Goal: Task Accomplishment & Management: Complete application form

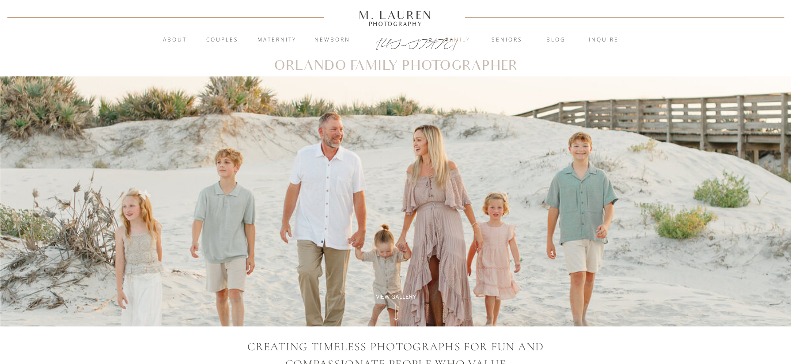
click at [464, 42] on nav "Family" at bounding box center [458, 40] width 48 height 9
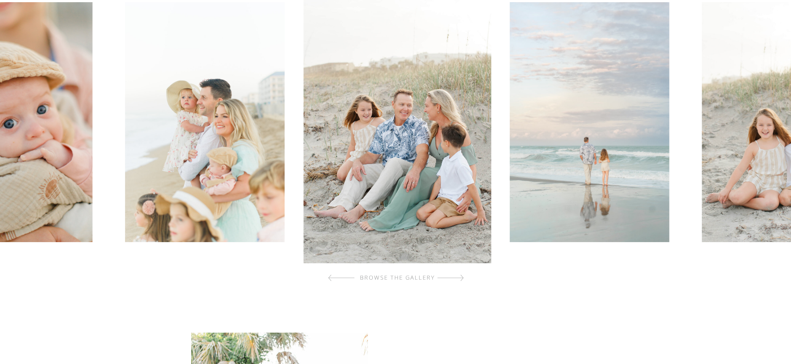
scroll to position [304, 0]
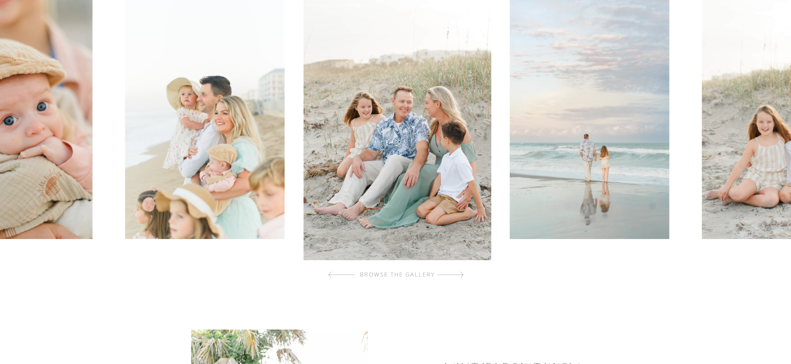
click at [460, 273] on div at bounding box center [450, 275] width 27 height 18
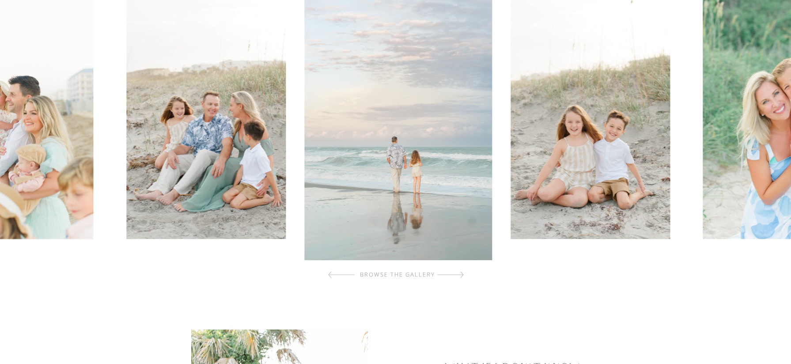
click at [460, 274] on div at bounding box center [450, 275] width 27 height 18
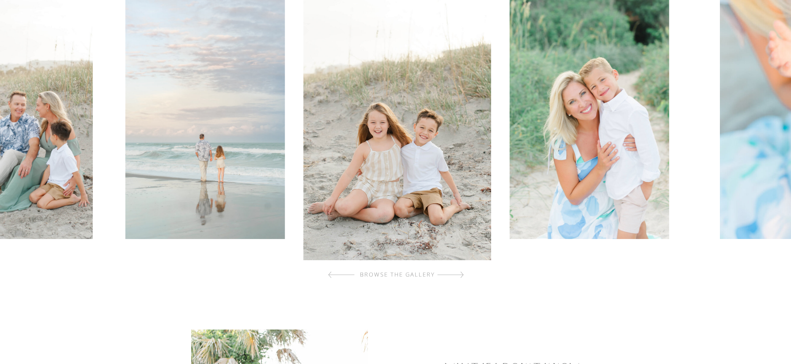
click at [460, 274] on div at bounding box center [450, 275] width 27 height 18
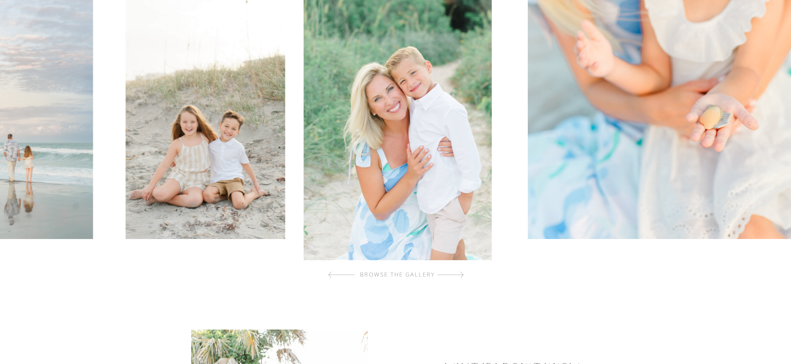
click at [460, 274] on div at bounding box center [450, 275] width 27 height 18
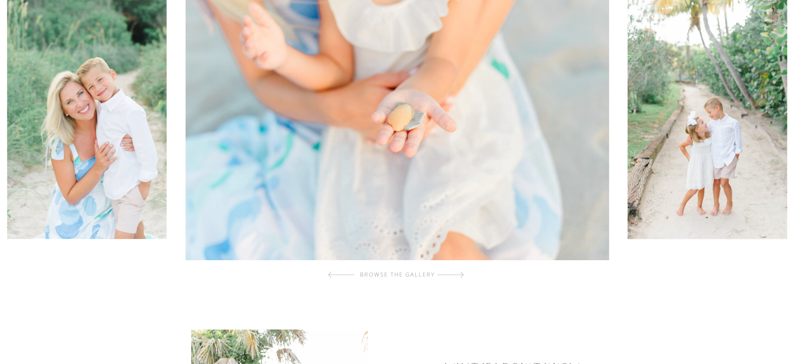
click at [460, 274] on div at bounding box center [450, 275] width 27 height 18
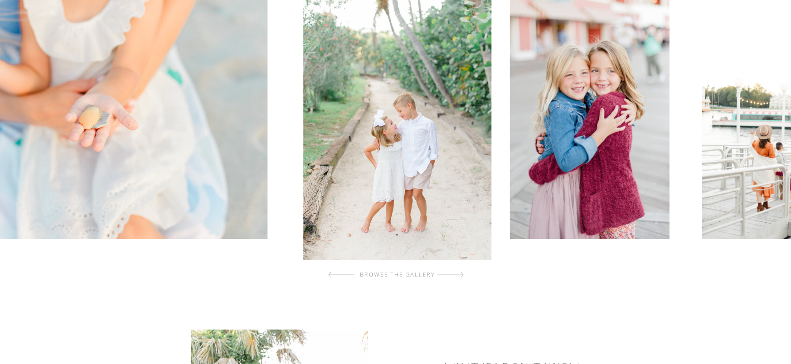
click at [460, 274] on div at bounding box center [450, 275] width 27 height 18
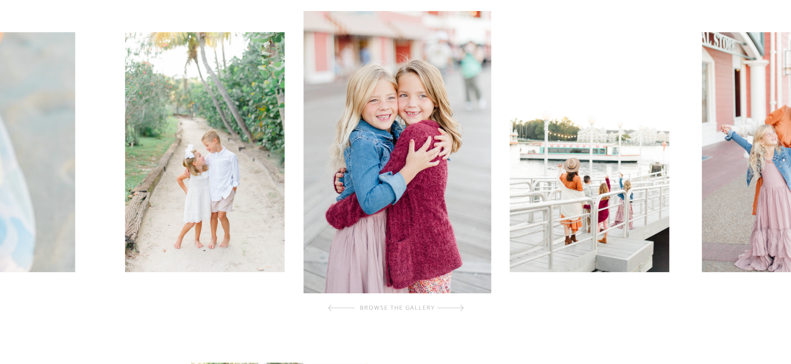
scroll to position [271, 0]
click at [461, 307] on div at bounding box center [450, 308] width 27 height 18
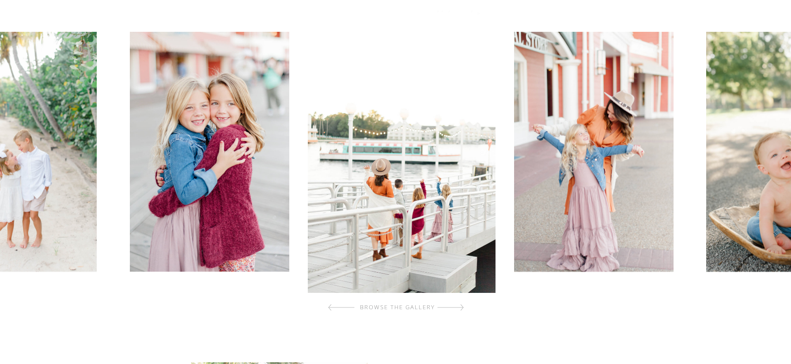
click at [461, 307] on div at bounding box center [450, 308] width 27 height 18
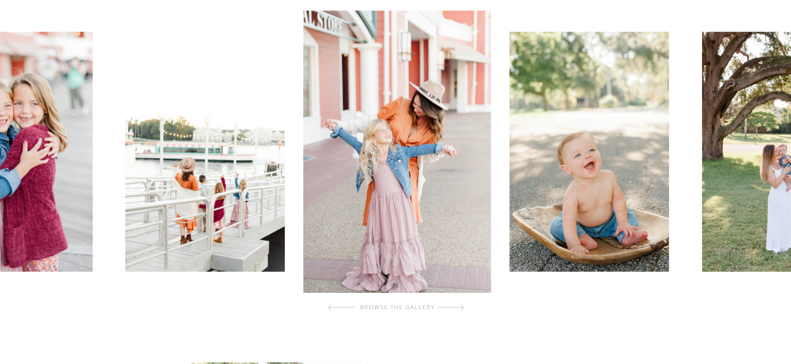
click at [461, 307] on div at bounding box center [450, 308] width 27 height 18
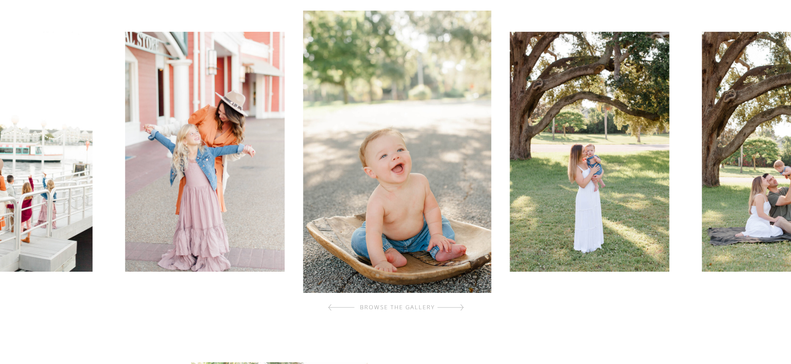
click at [463, 307] on div at bounding box center [450, 308] width 27 height 18
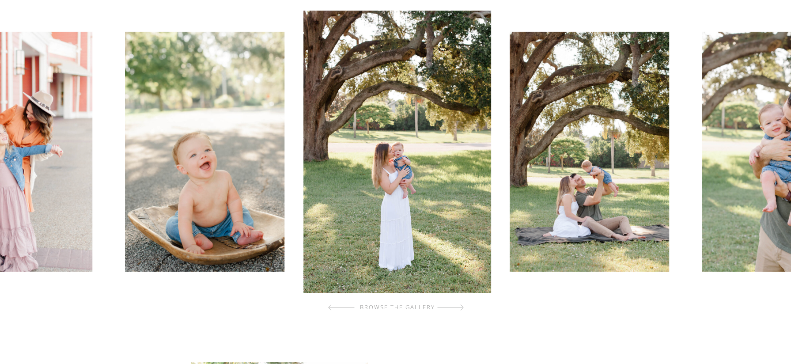
click at [463, 306] on div at bounding box center [450, 308] width 27 height 18
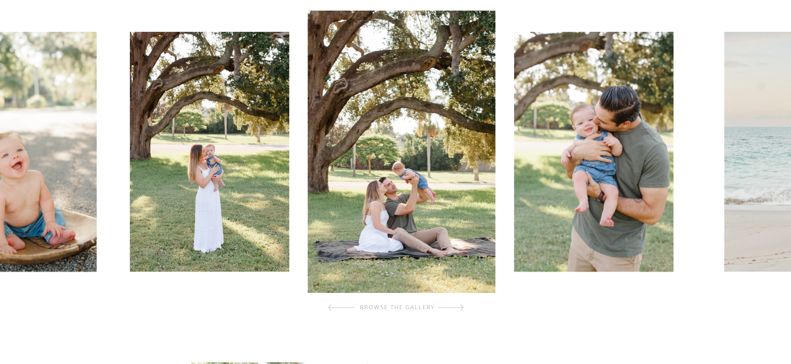
click at [463, 306] on div at bounding box center [450, 308] width 27 height 18
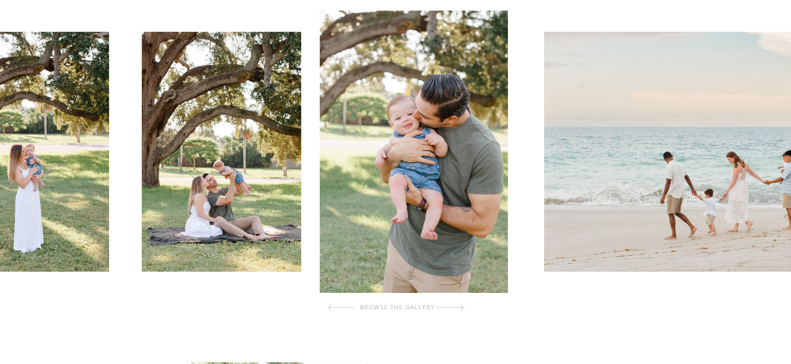
click at [463, 306] on div at bounding box center [450, 308] width 27 height 18
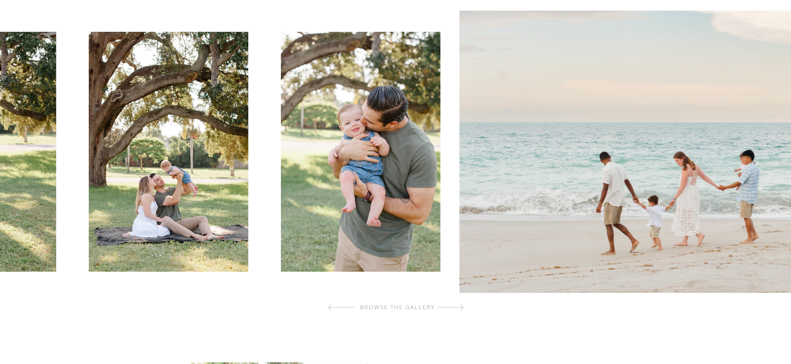
click at [463, 306] on div at bounding box center [450, 308] width 27 height 18
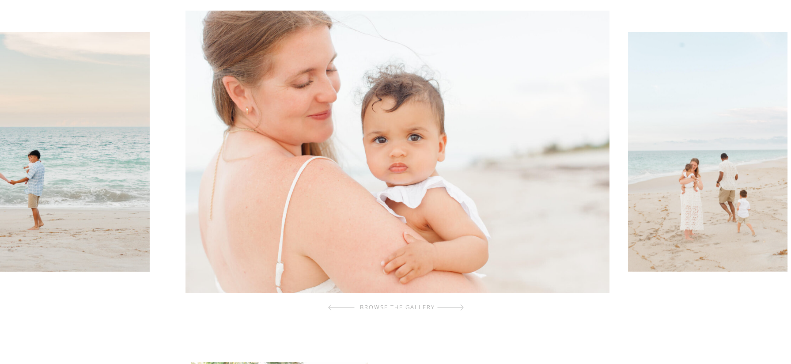
click at [463, 306] on div at bounding box center [450, 308] width 27 height 18
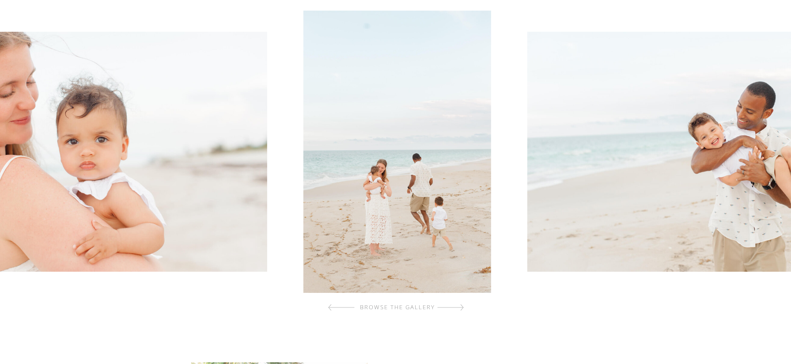
click at [463, 306] on div at bounding box center [450, 308] width 27 height 18
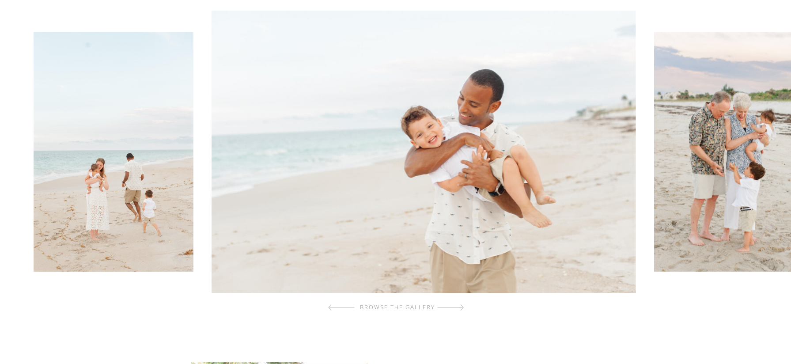
click at [463, 306] on div at bounding box center [450, 308] width 27 height 18
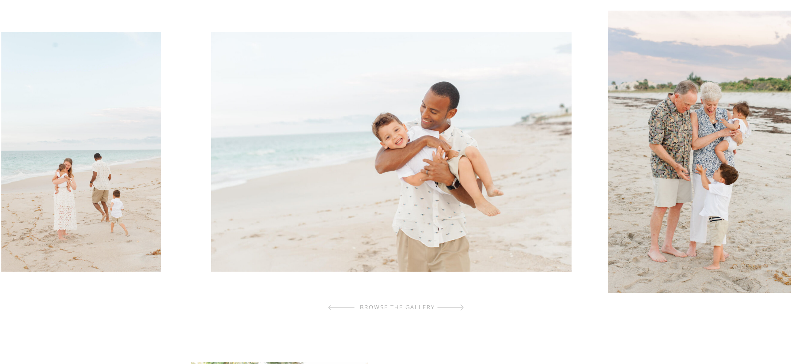
click at [463, 306] on div at bounding box center [450, 308] width 27 height 18
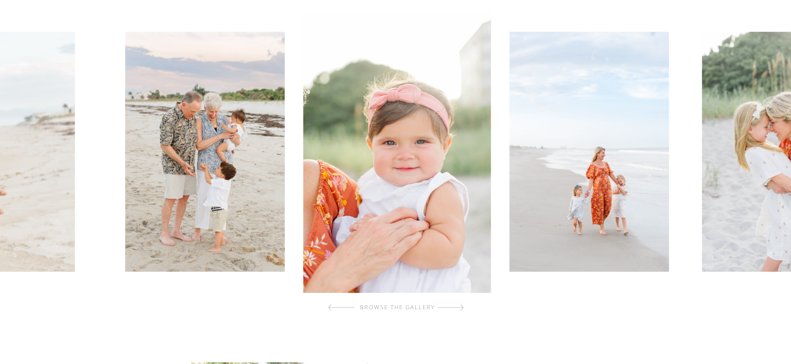
click at [463, 306] on div at bounding box center [450, 308] width 27 height 18
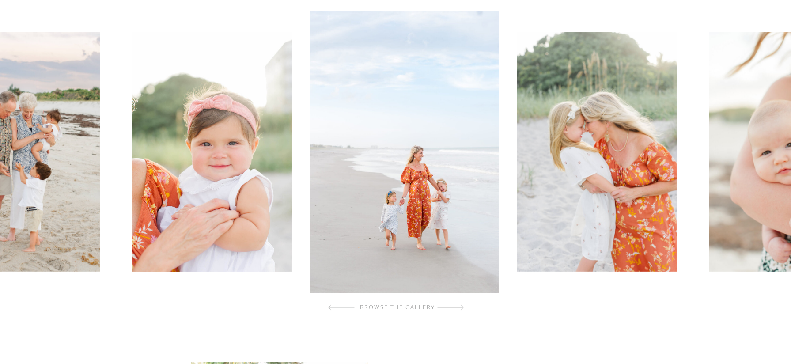
click at [463, 306] on div at bounding box center [450, 308] width 27 height 18
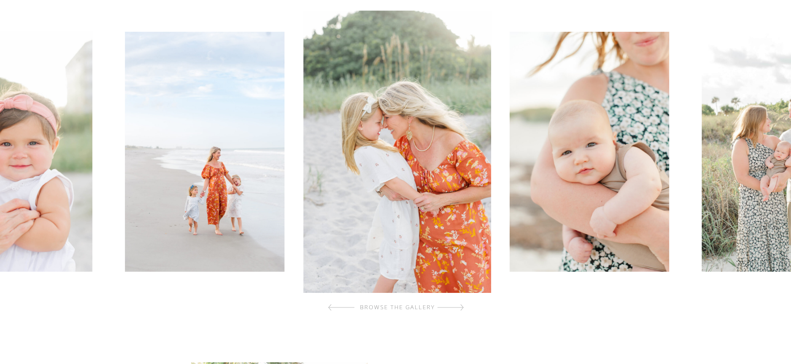
click at [463, 306] on div at bounding box center [450, 308] width 27 height 18
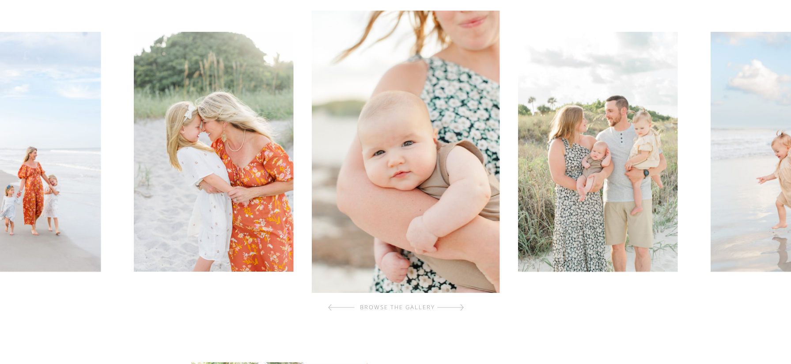
click at [463, 306] on div at bounding box center [450, 308] width 27 height 18
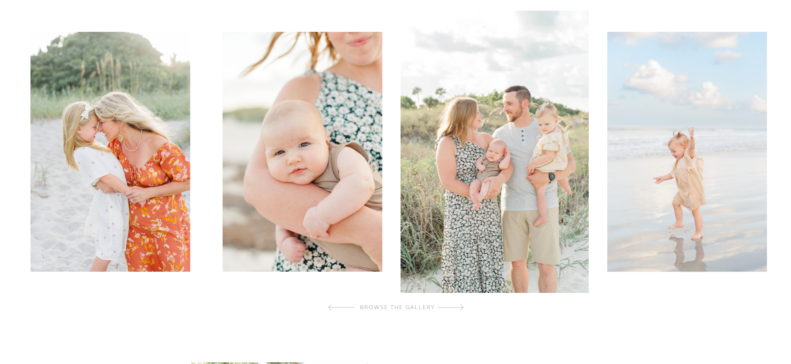
click at [463, 306] on div at bounding box center [450, 308] width 27 height 18
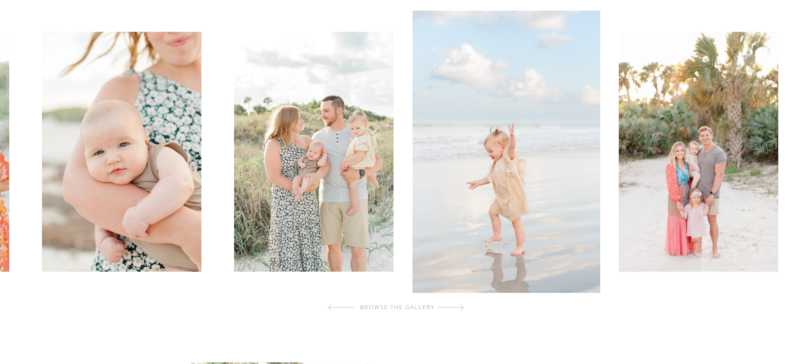
click at [463, 306] on div at bounding box center [450, 308] width 27 height 18
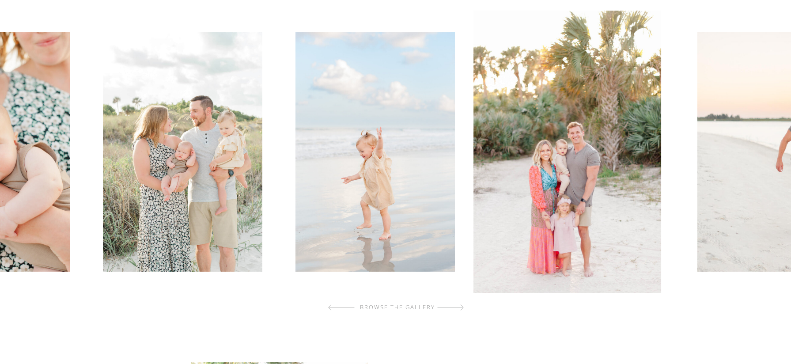
click at [463, 306] on div at bounding box center [450, 308] width 27 height 18
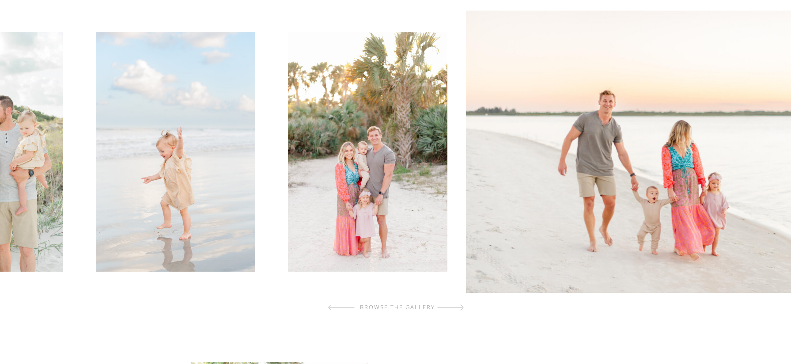
click at [463, 306] on div at bounding box center [450, 308] width 27 height 18
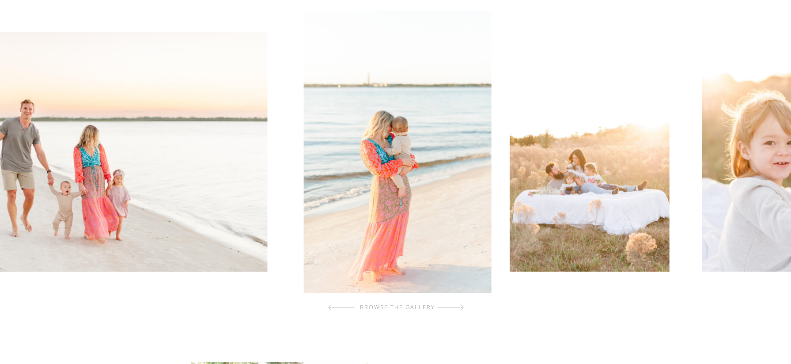
click at [463, 306] on div at bounding box center [450, 308] width 27 height 18
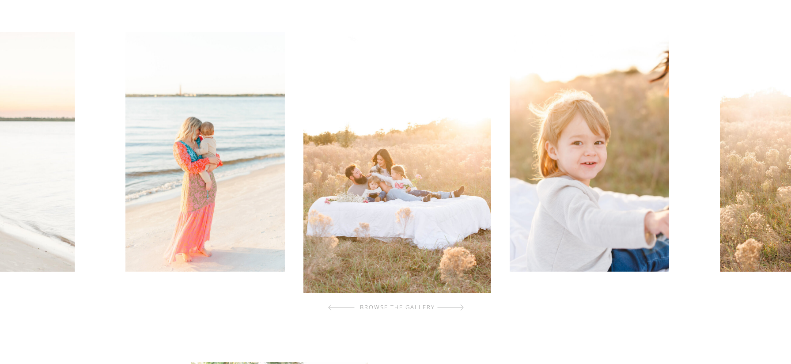
click at [463, 306] on div at bounding box center [450, 308] width 27 height 18
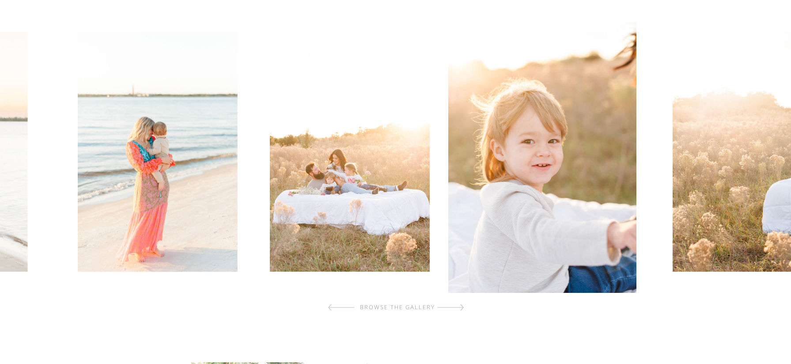
click at [463, 306] on div at bounding box center [450, 308] width 27 height 18
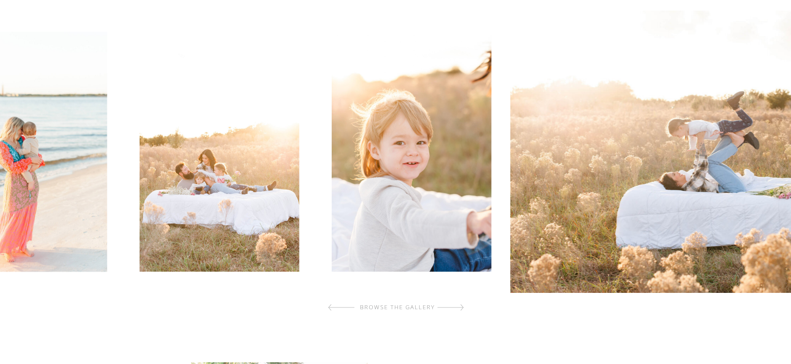
click at [463, 306] on div at bounding box center [450, 308] width 27 height 18
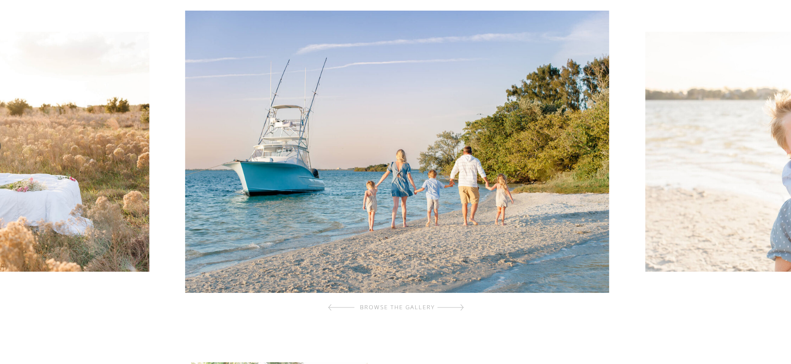
click at [463, 306] on div at bounding box center [450, 308] width 27 height 18
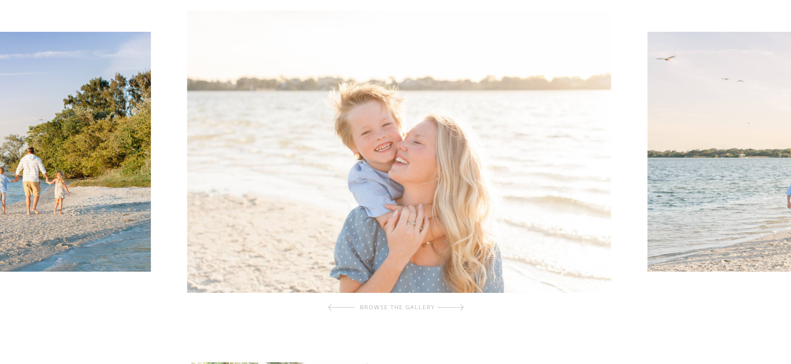
click at [463, 306] on div at bounding box center [450, 308] width 27 height 18
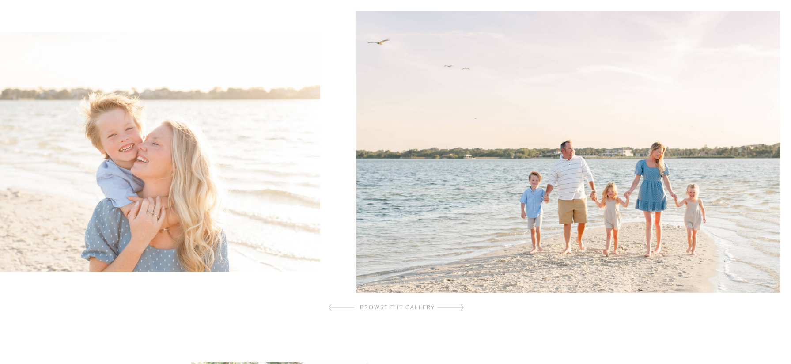
click at [463, 306] on div at bounding box center [450, 308] width 27 height 18
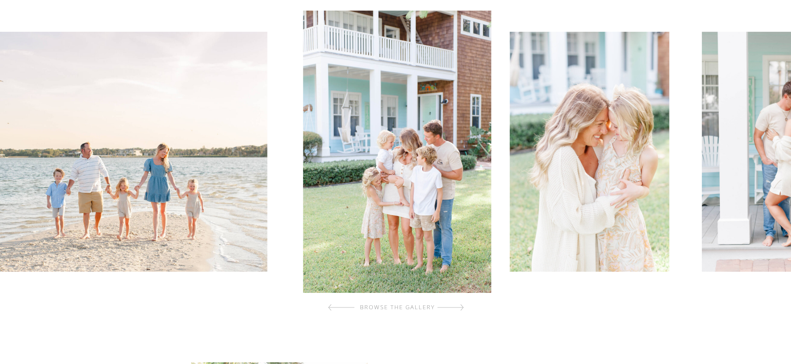
click at [463, 306] on div at bounding box center [450, 308] width 27 height 18
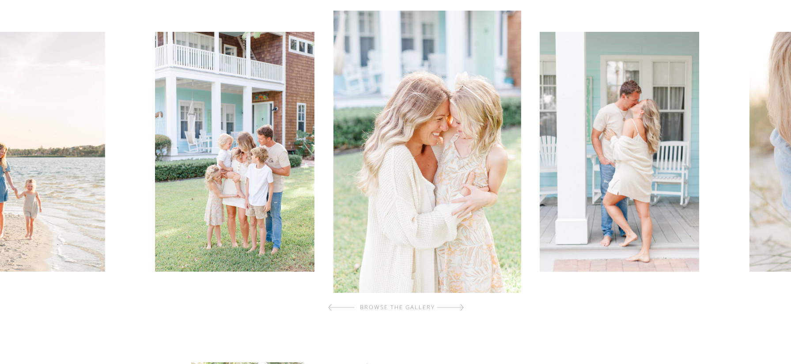
click at [463, 306] on div at bounding box center [450, 308] width 27 height 18
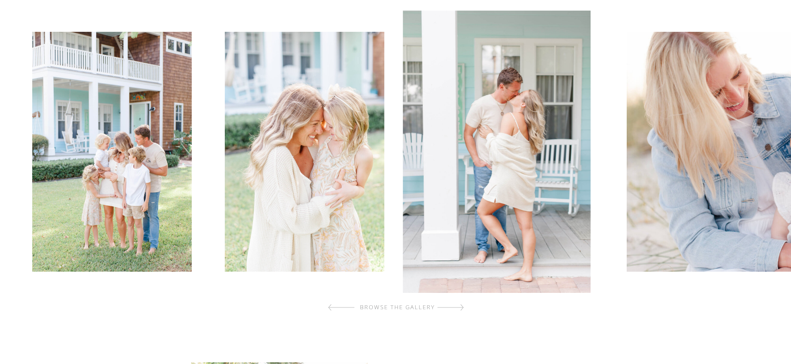
click at [463, 306] on div at bounding box center [450, 308] width 27 height 18
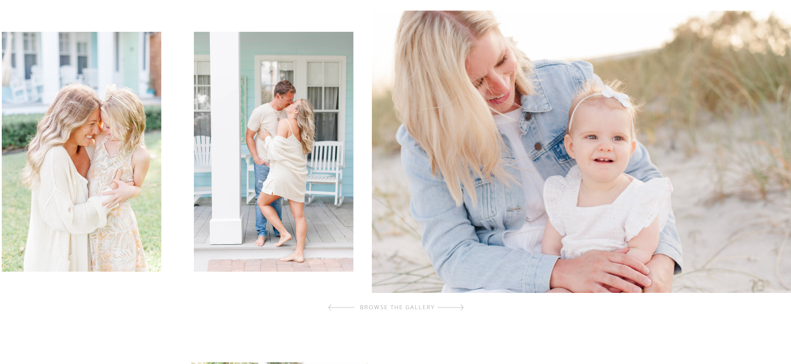
click at [463, 306] on div at bounding box center [450, 308] width 27 height 18
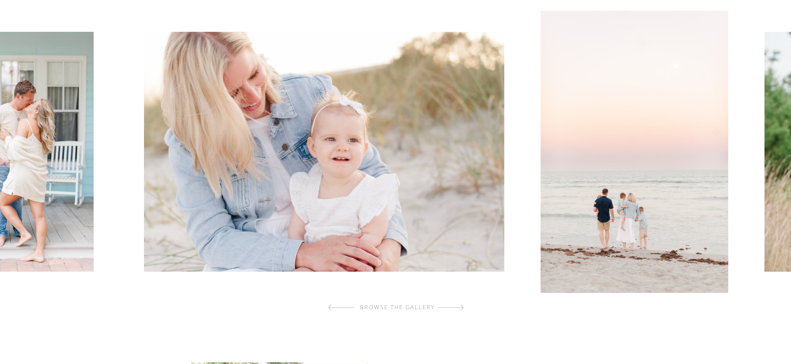
click at [463, 306] on div at bounding box center [450, 308] width 27 height 18
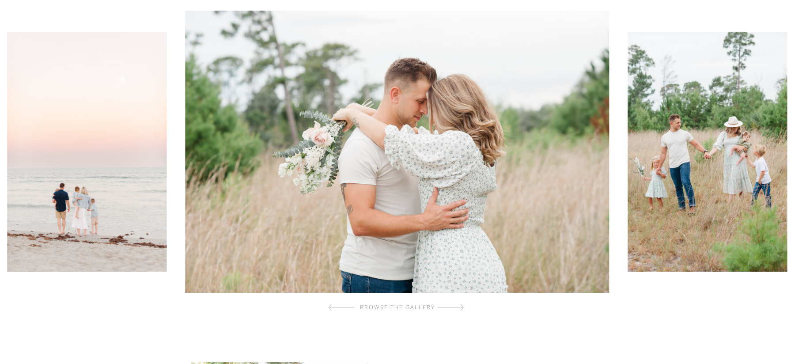
click at [463, 306] on div at bounding box center [450, 308] width 27 height 18
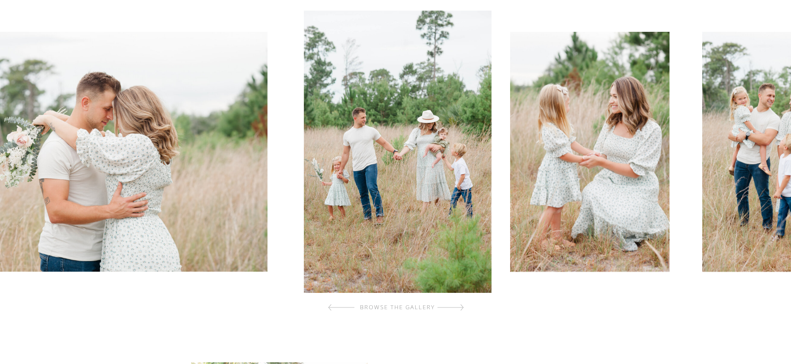
click at [463, 306] on div at bounding box center [450, 308] width 27 height 18
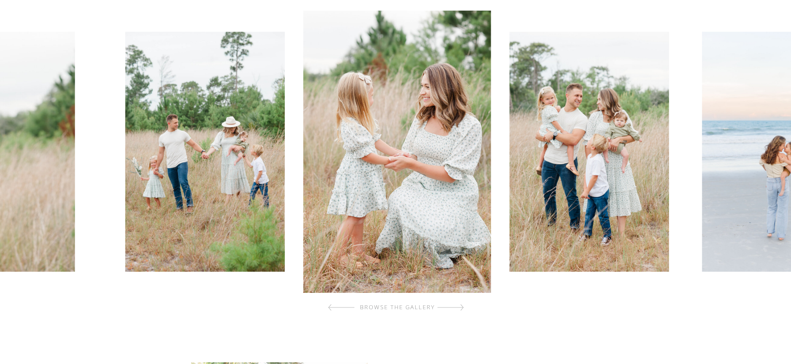
click at [460, 308] on div at bounding box center [450, 308] width 27 height 18
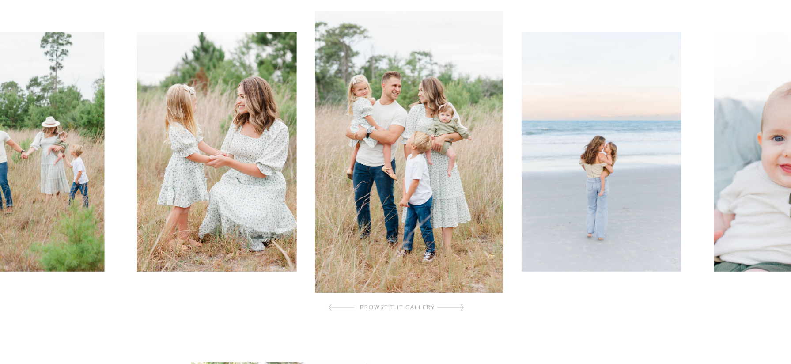
click at [460, 308] on div at bounding box center [450, 308] width 27 height 18
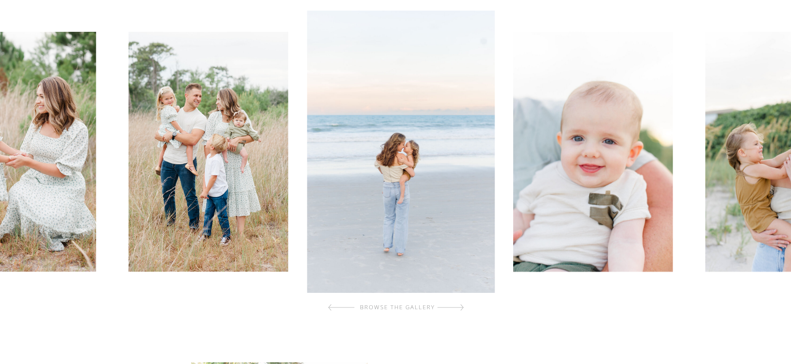
click at [460, 308] on div at bounding box center [450, 308] width 27 height 18
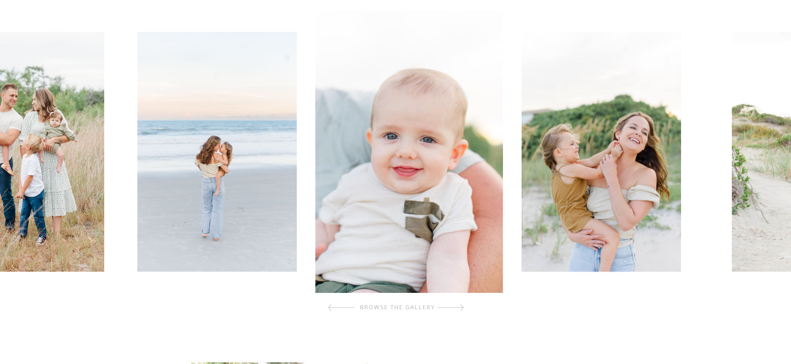
click at [460, 308] on div at bounding box center [450, 308] width 27 height 18
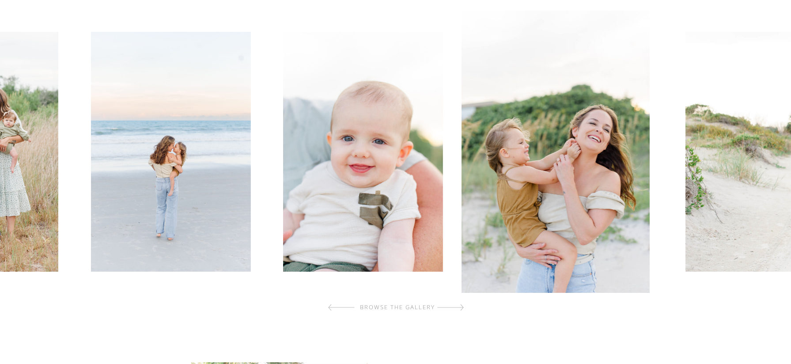
click at [460, 308] on div at bounding box center [450, 308] width 27 height 18
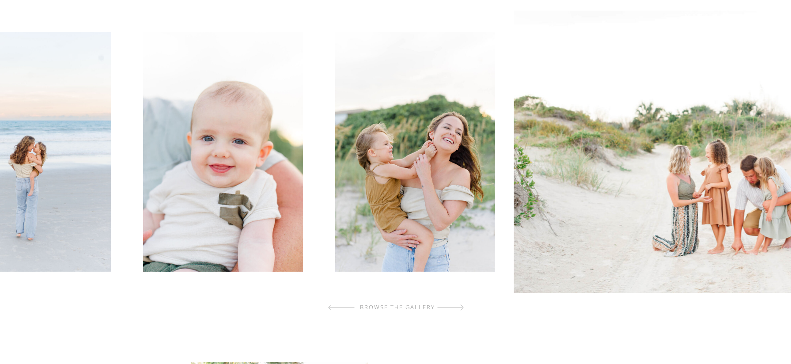
click at [460, 308] on div at bounding box center [450, 308] width 27 height 18
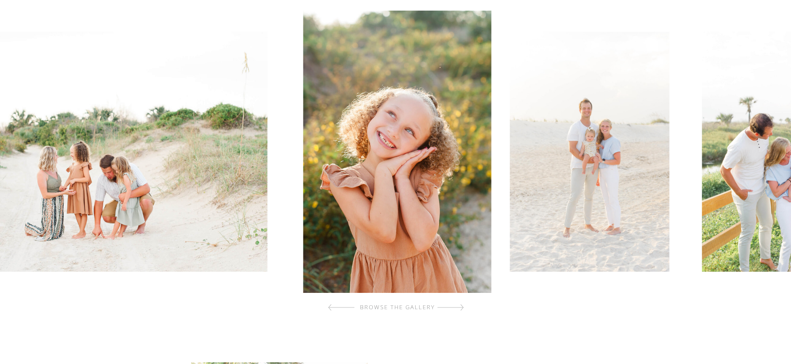
click at [460, 308] on div at bounding box center [450, 308] width 27 height 18
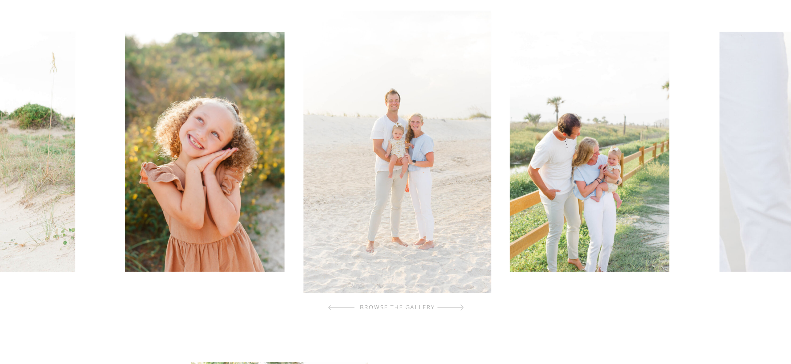
click at [462, 306] on div at bounding box center [450, 308] width 27 height 18
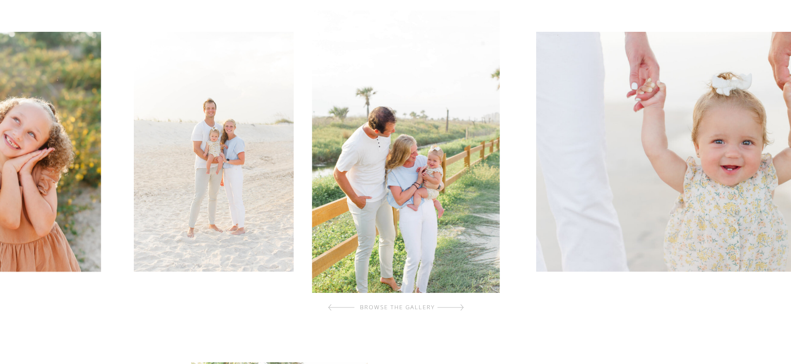
click at [462, 306] on div at bounding box center [450, 308] width 27 height 18
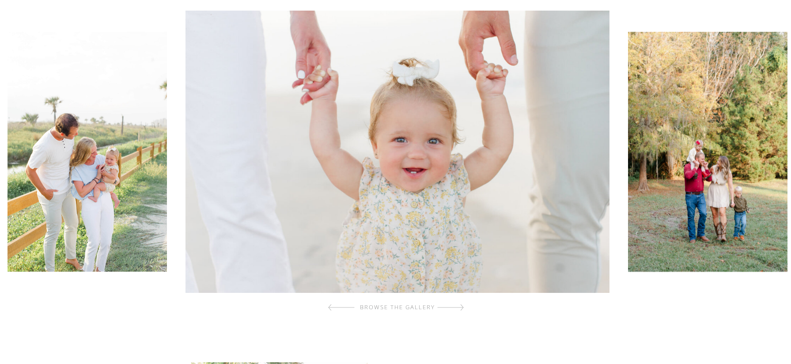
click at [462, 306] on div at bounding box center [450, 308] width 27 height 18
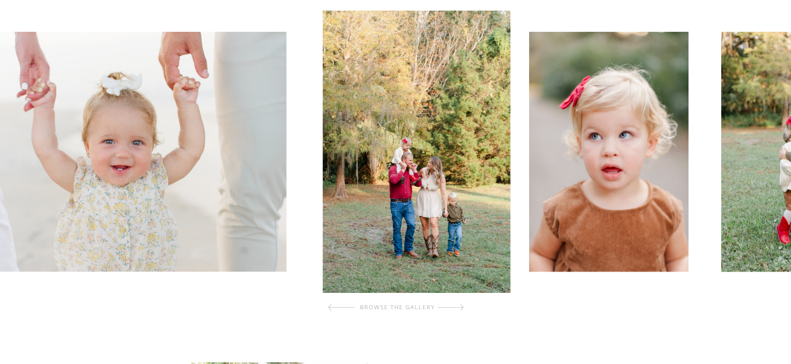
click at [462, 306] on div at bounding box center [450, 308] width 27 height 18
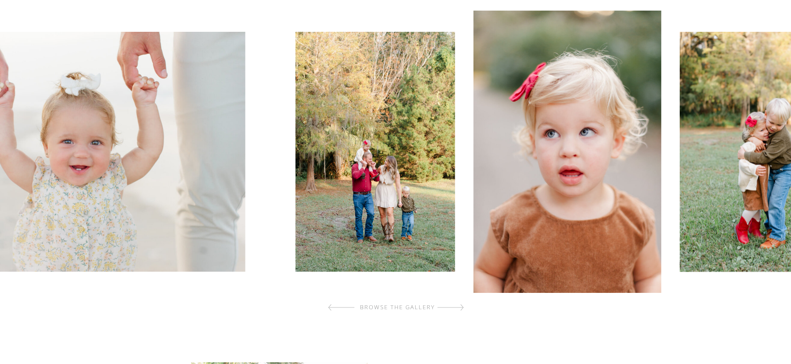
click at [462, 306] on div at bounding box center [450, 308] width 27 height 18
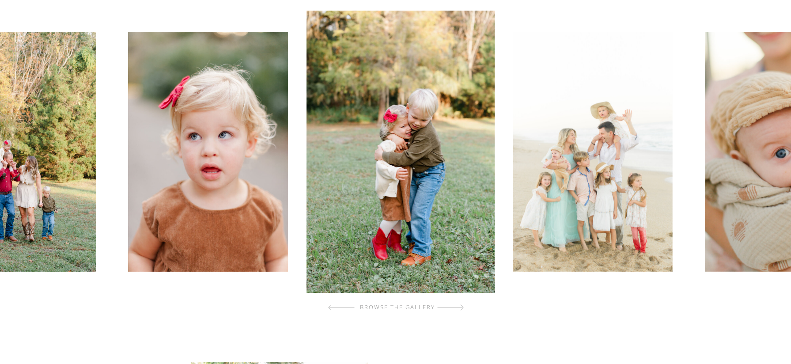
click at [462, 306] on div at bounding box center [450, 308] width 27 height 18
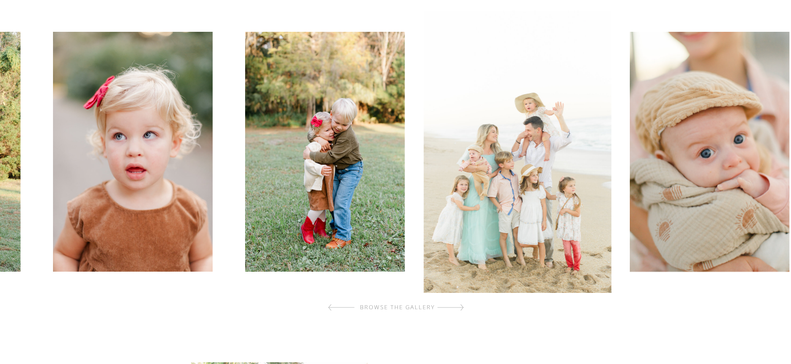
click at [462, 306] on div at bounding box center [450, 308] width 27 height 18
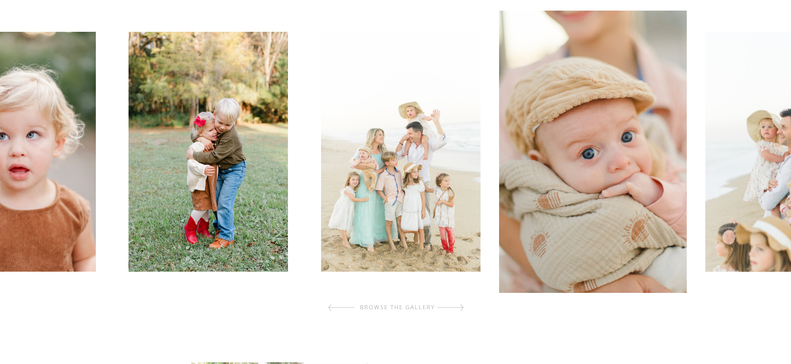
click at [462, 306] on div at bounding box center [450, 308] width 27 height 18
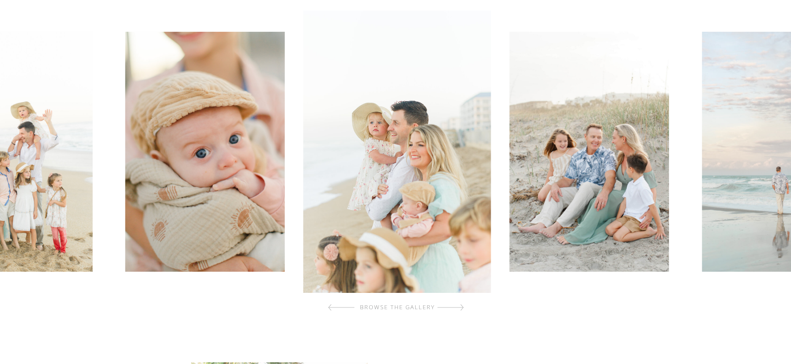
click at [462, 306] on div at bounding box center [450, 308] width 27 height 18
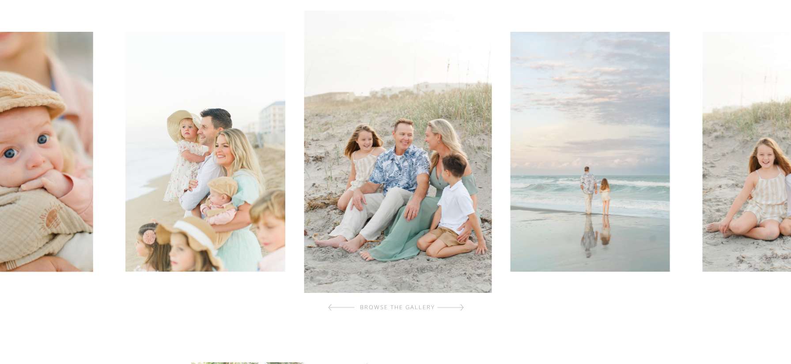
click at [462, 306] on div at bounding box center [450, 308] width 27 height 18
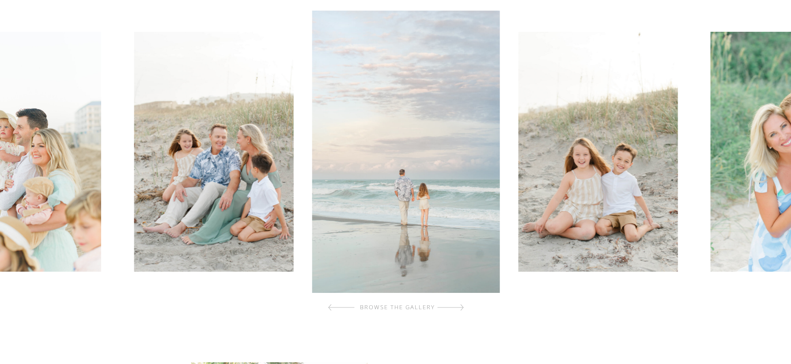
click at [462, 306] on div at bounding box center [450, 308] width 27 height 18
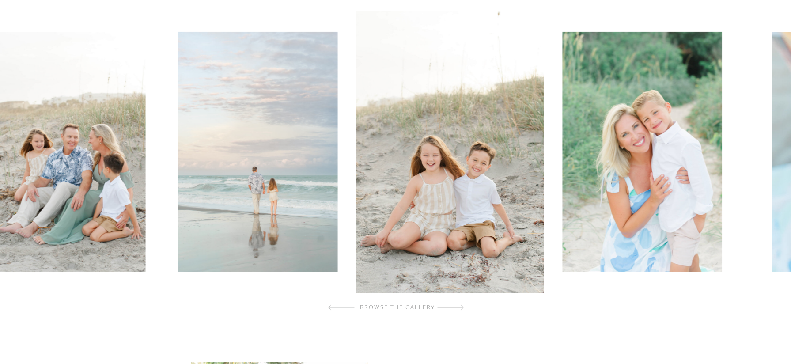
click at [462, 306] on div at bounding box center [450, 308] width 27 height 18
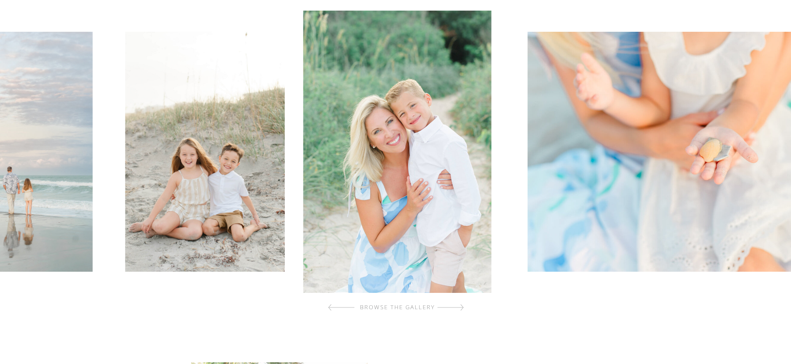
click at [462, 306] on div at bounding box center [450, 308] width 27 height 18
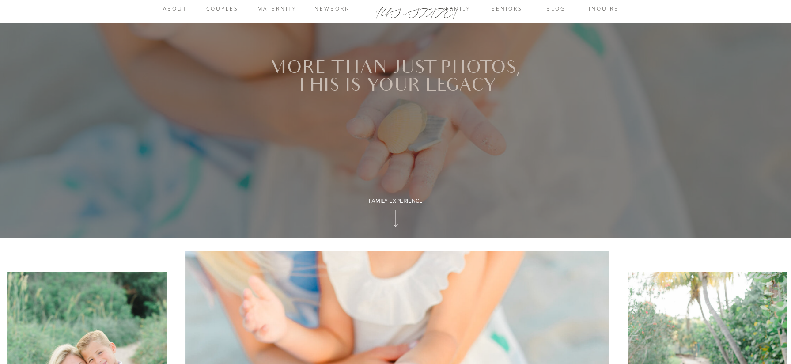
scroll to position [0, 0]
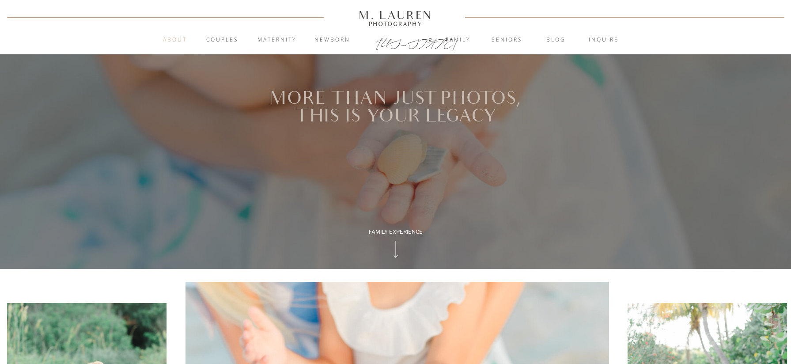
click at [181, 38] on nav "About" at bounding box center [175, 40] width 34 height 9
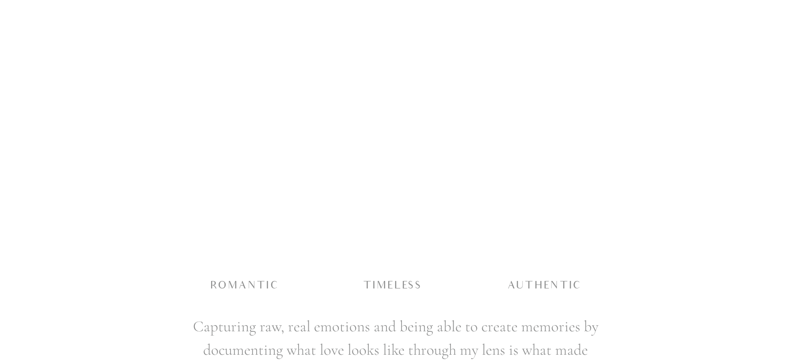
scroll to position [936, 0]
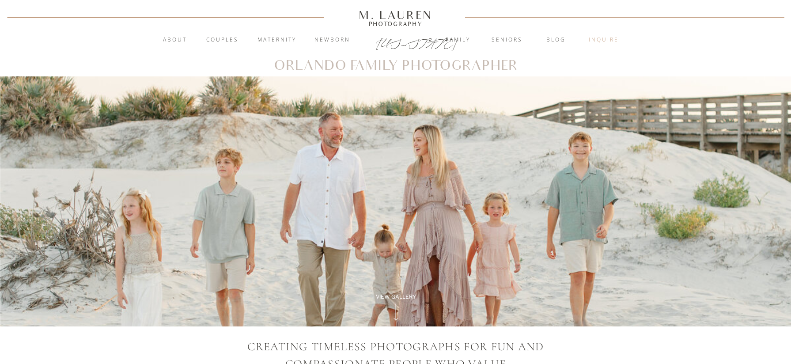
click at [613, 41] on nav "inquire" at bounding box center [604, 40] width 48 height 9
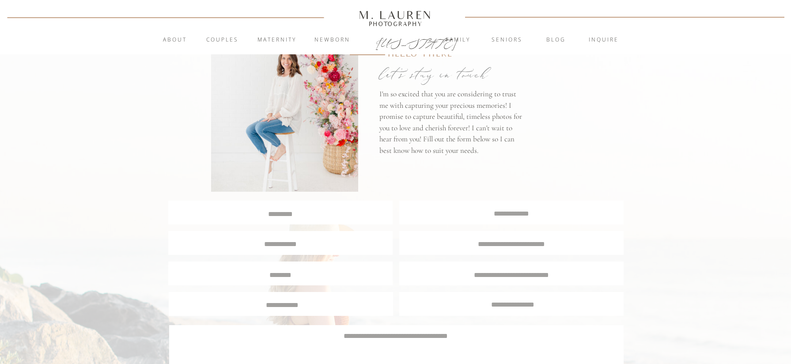
scroll to position [66, 0]
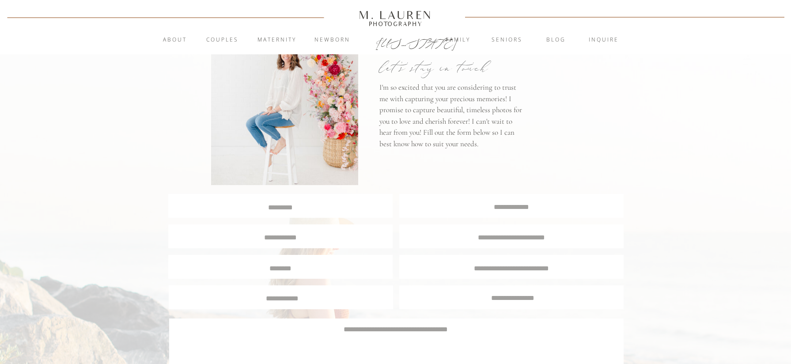
click at [318, 208] on textarea at bounding box center [280, 206] width 223 height 8
type textarea "**********"
click at [292, 238] on textarea at bounding box center [280, 236] width 209 height 8
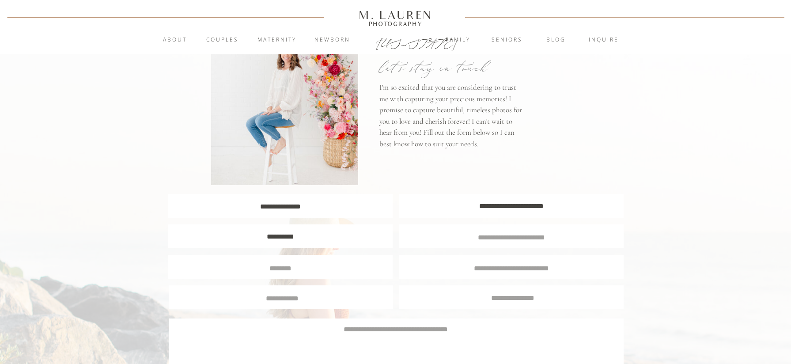
click at [270, 240] on textarea "**********" at bounding box center [280, 236] width 209 height 8
click at [286, 238] on textarea "**********" at bounding box center [280, 236] width 209 height 8
type textarea "**********"
click at [482, 240] on div at bounding box center [511, 236] width 224 height 24
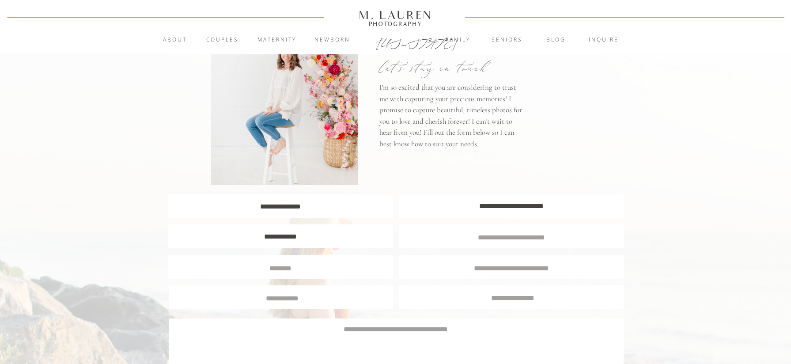
click at [482, 233] on textarea at bounding box center [512, 236] width 208 height 8
type textarea "**********"
click at [287, 269] on textarea at bounding box center [280, 267] width 211 height 8
type textarea "**********"
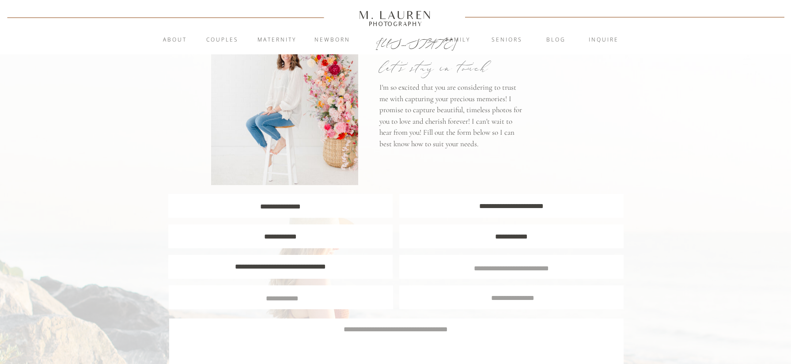
click at [448, 268] on textarea at bounding box center [511, 267] width 211 height 8
type textarea "******"
click at [311, 298] on textarea at bounding box center [282, 297] width 211 height 8
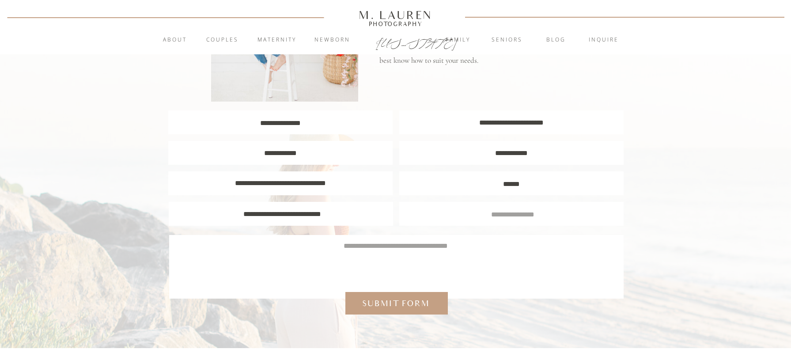
scroll to position [151, 0]
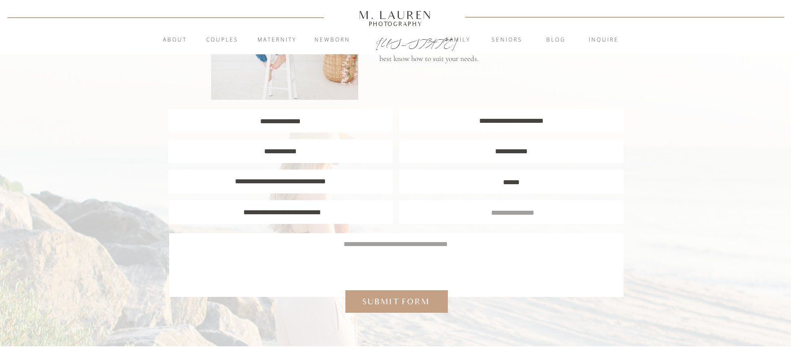
type textarea "**********"
click at [501, 215] on textarea at bounding box center [513, 212] width 211 height 8
type textarea "*"
type textarea "**********"
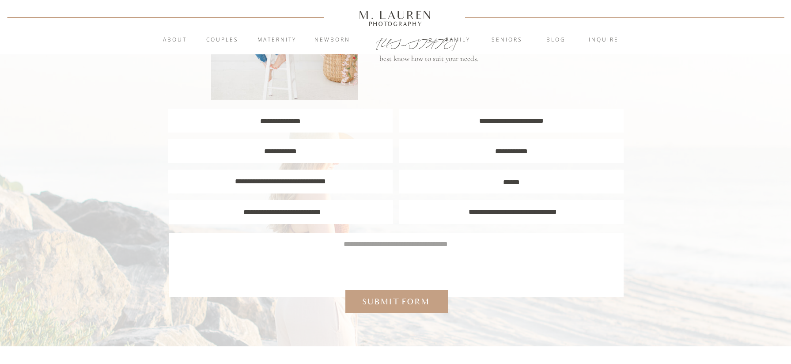
click at [383, 253] on textarea at bounding box center [396, 260] width 429 height 42
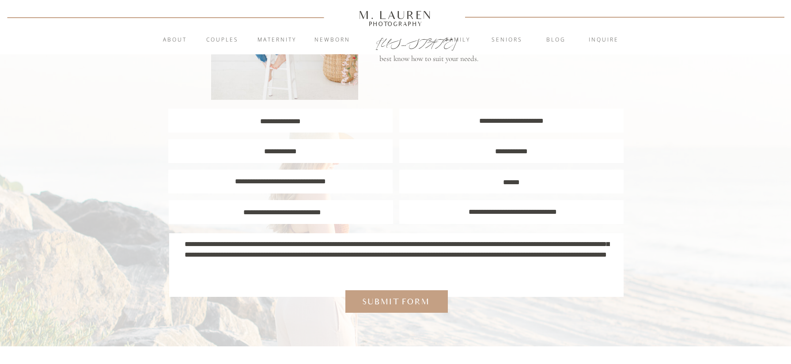
scroll to position [10, 0]
type textarea "**********"
click at [394, 300] on div "Submit form" at bounding box center [396, 301] width 76 height 11
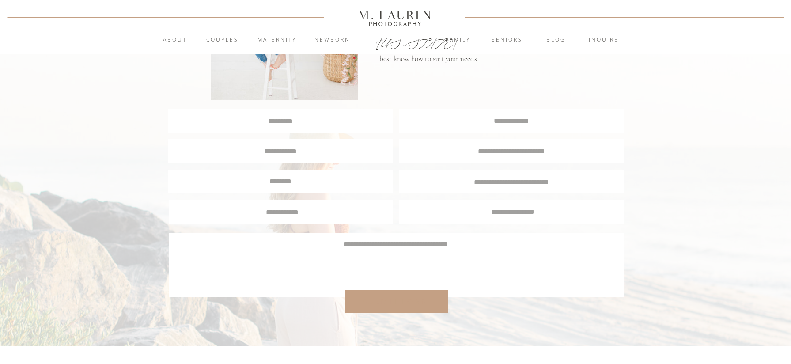
scroll to position [0, 0]
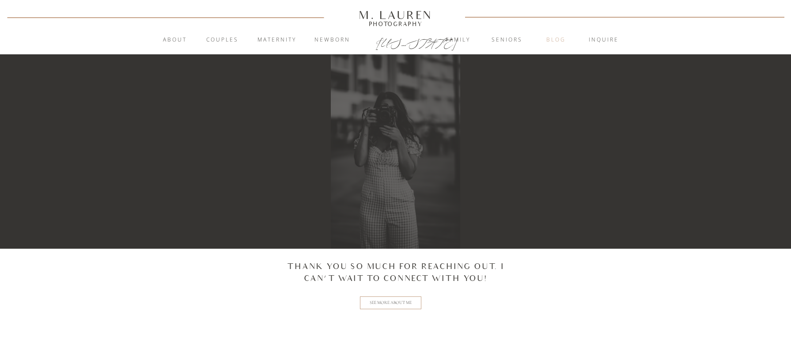
click at [553, 40] on nav "blog" at bounding box center [556, 40] width 48 height 9
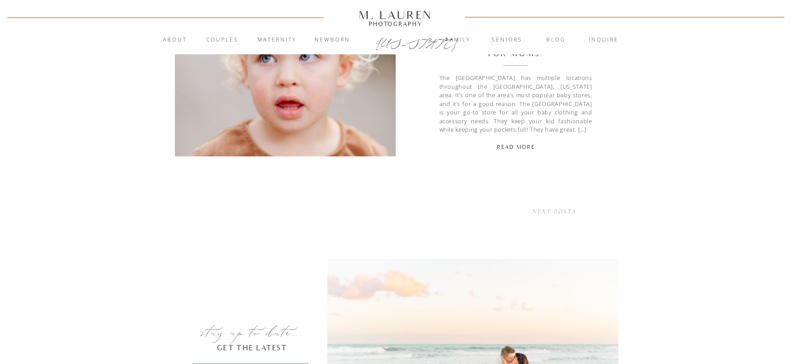
scroll to position [2558, 0]
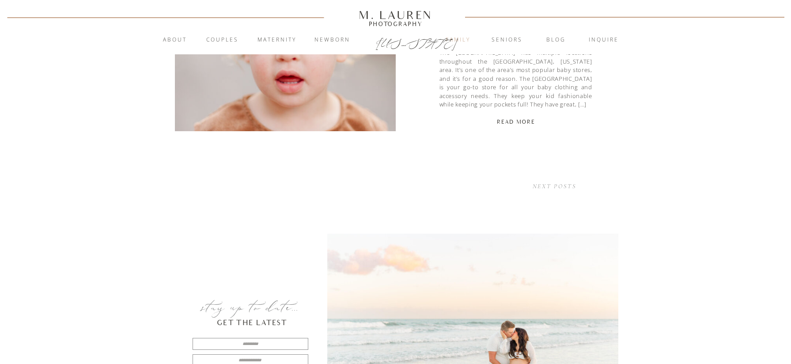
click at [459, 39] on nav "Family" at bounding box center [458, 40] width 48 height 9
